Goal: Task Accomplishment & Management: Complete application form

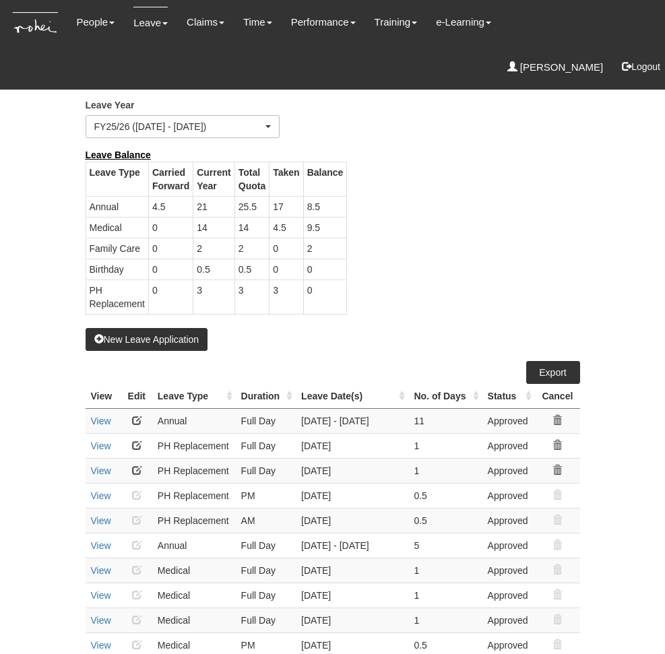
select select "50"
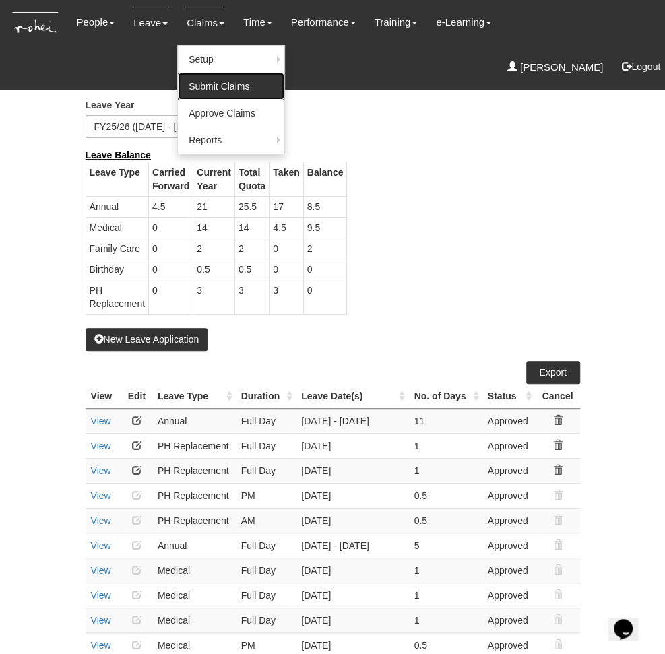
click at [211, 88] on link "Submit Claims" at bounding box center [231, 86] width 106 height 27
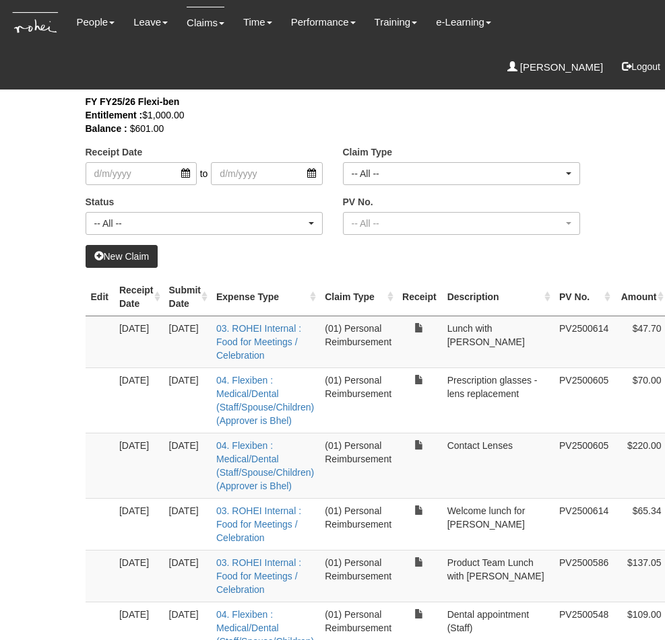
select select "50"
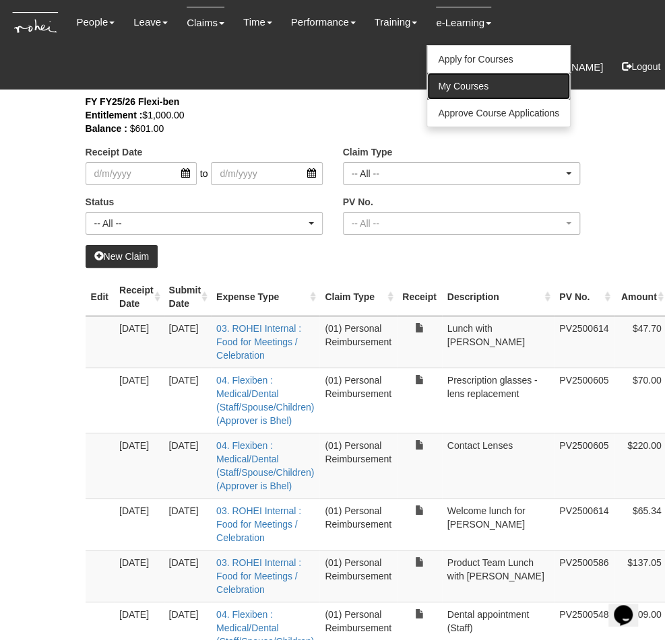
click at [447, 94] on link "My Courses" at bounding box center [498, 86] width 143 height 27
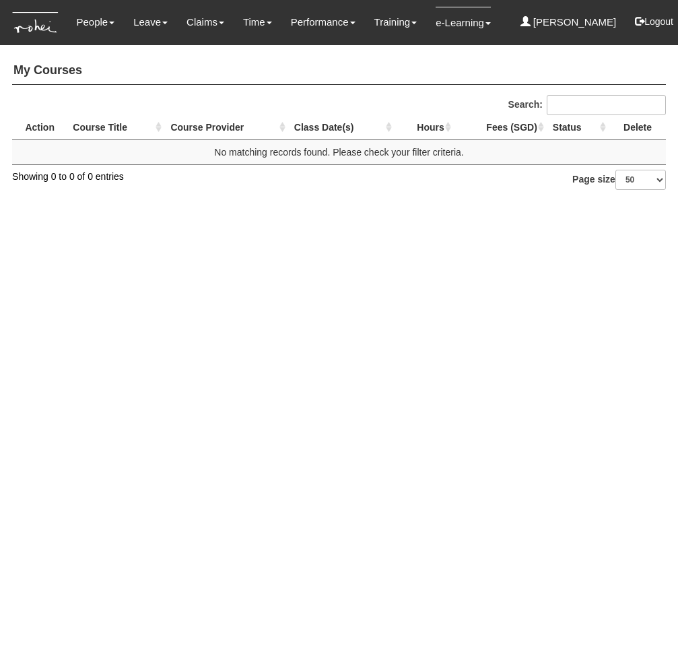
select select "50"
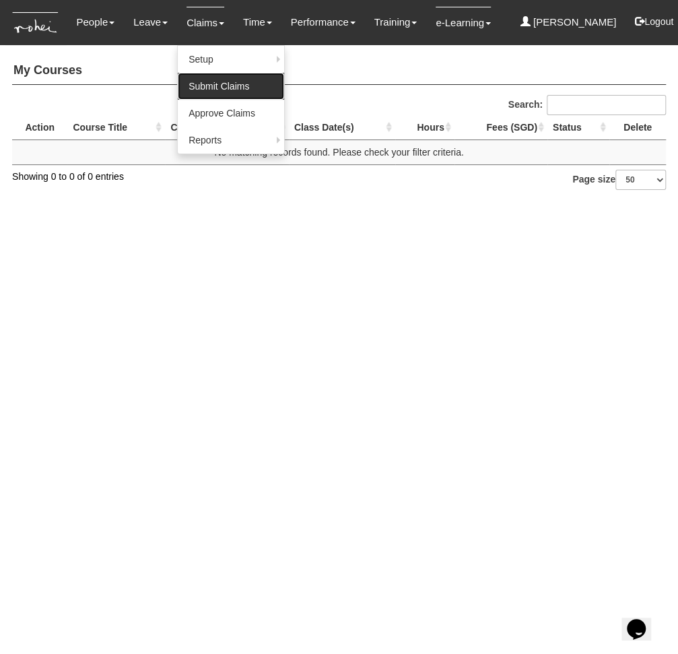
click at [204, 88] on link "Submit Claims" at bounding box center [231, 86] width 106 height 27
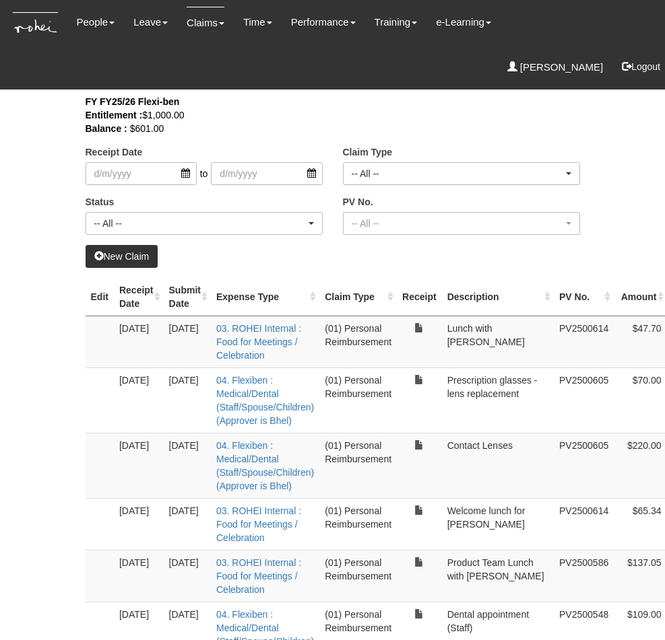
select select "50"
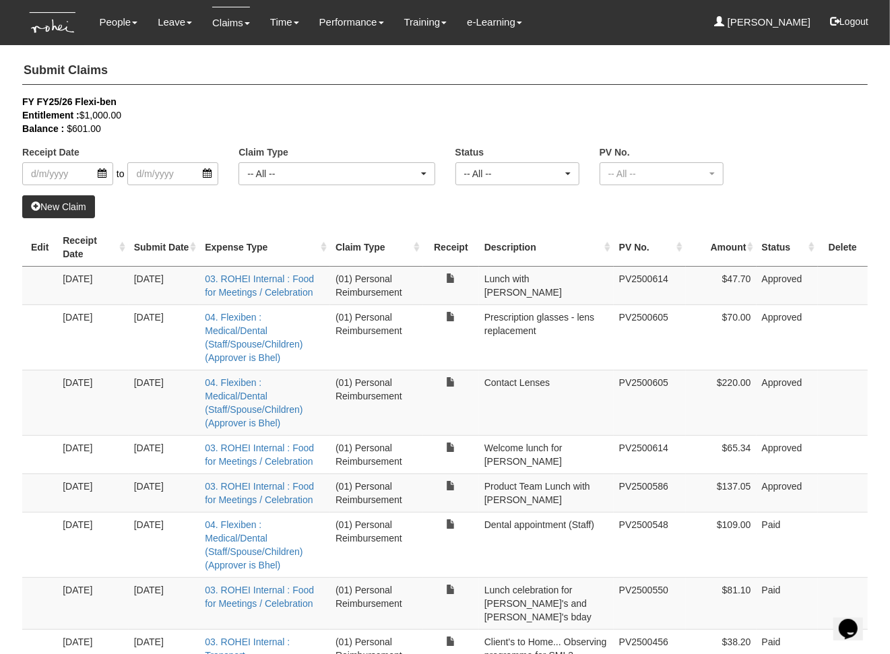
click at [664, 187] on div "Receipt Date to Claim Type -- All -- (01) Personal Reimbursement (02) Advance D…" at bounding box center [444, 145] width 865 height 100
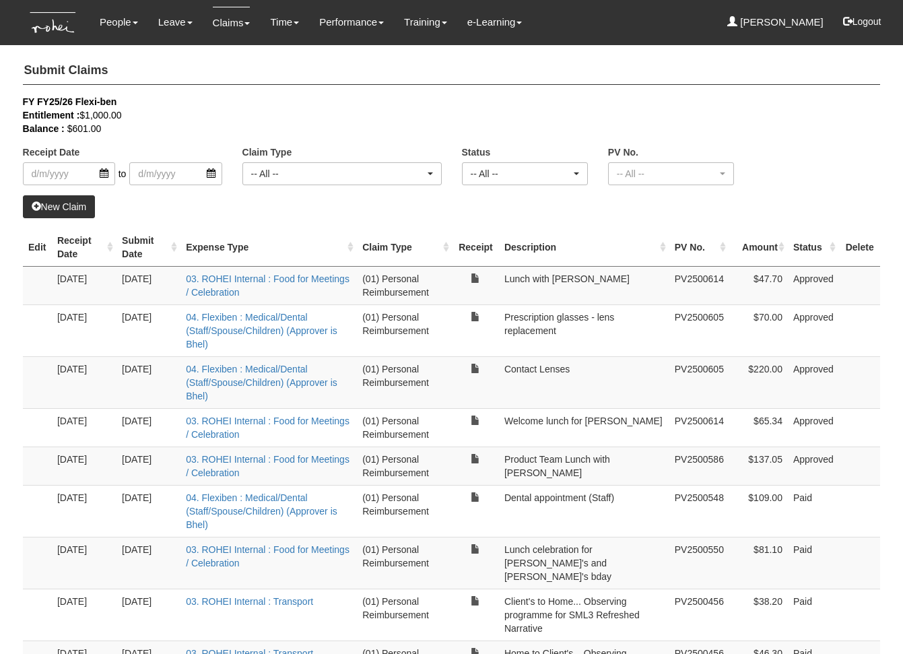
select select "50"
click at [773, 132] on div "Balance : $601.00" at bounding box center [442, 128] width 838 height 13
